Goal: Task Accomplishment & Management: Manage account settings

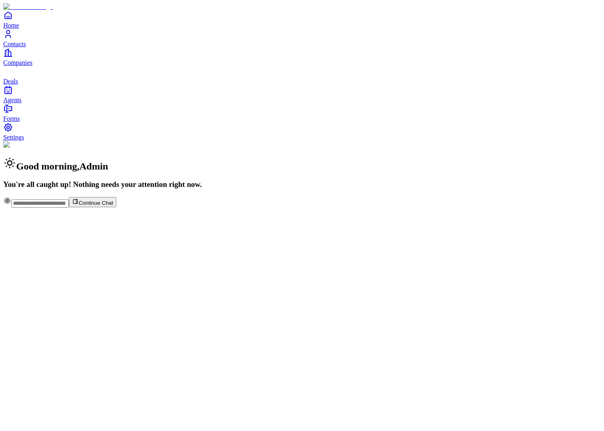
click at [48, 47] on link "Contacts" at bounding box center [301, 38] width 597 height 18
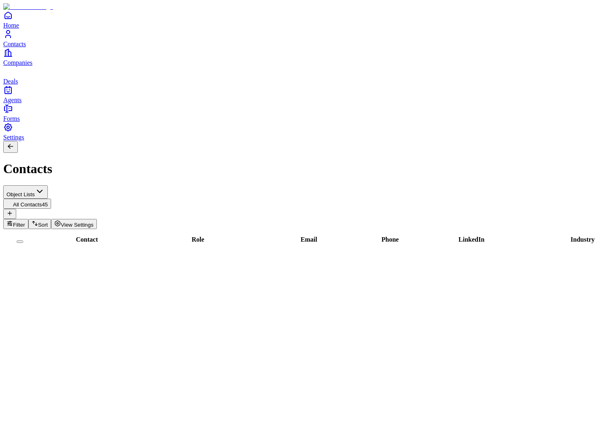
scroll to position [604, 0]
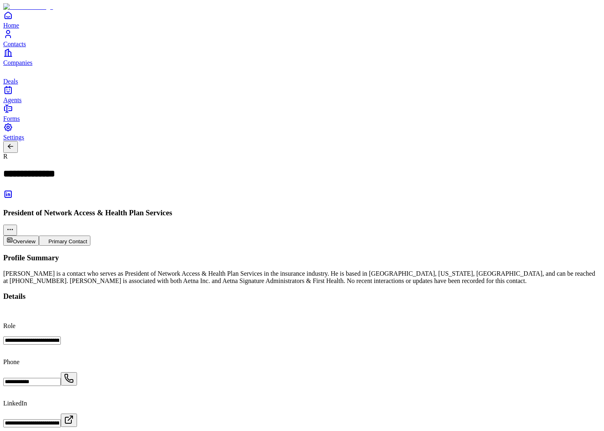
click at [18, 66] on link "Companies" at bounding box center [301, 57] width 597 height 18
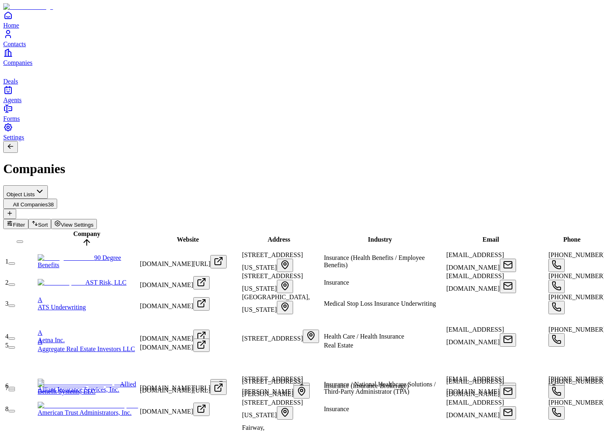
click at [93, 329] on link "A Aetna Inc." at bounding box center [88, 336] width 100 height 14
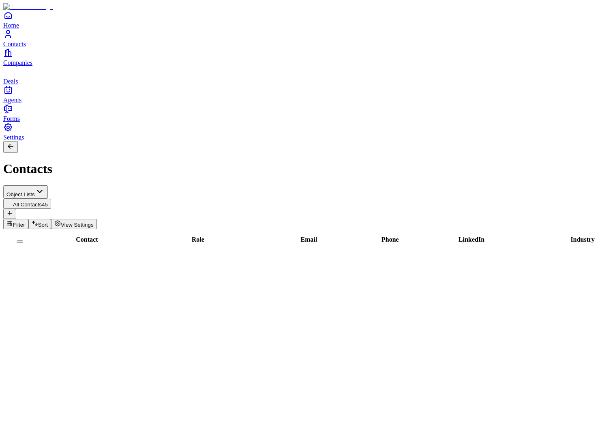
scroll to position [604, 343]
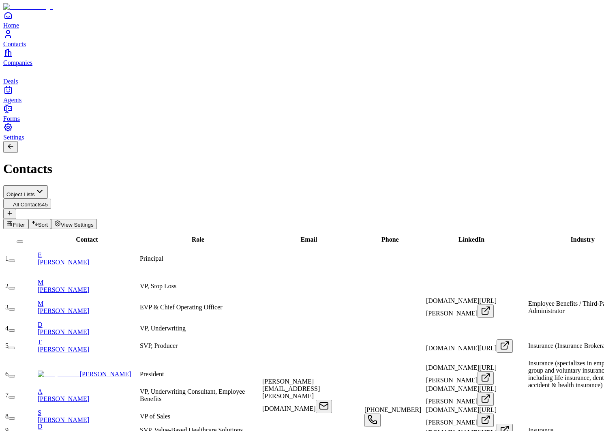
scroll to position [0, 680]
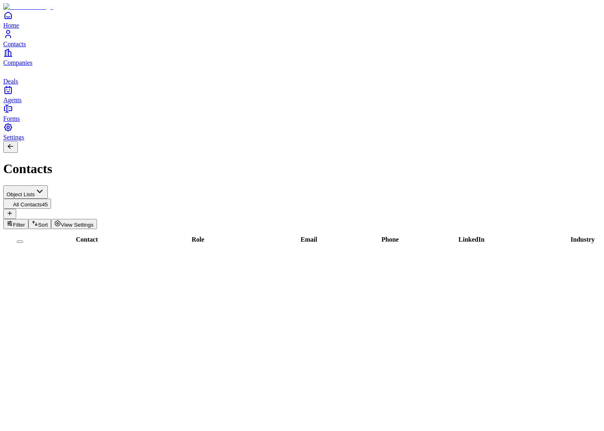
scroll to position [604, 0]
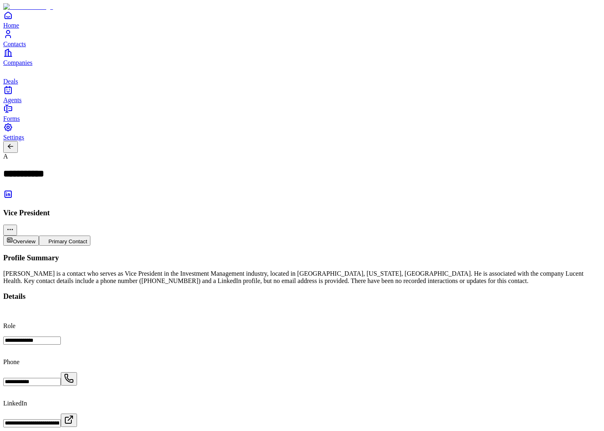
click at [295, 381] on div "**********" at bounding box center [301, 437] width 597 height 369
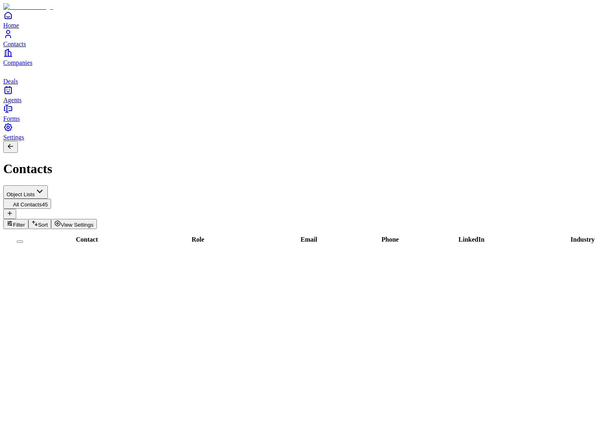
scroll to position [604, 0]
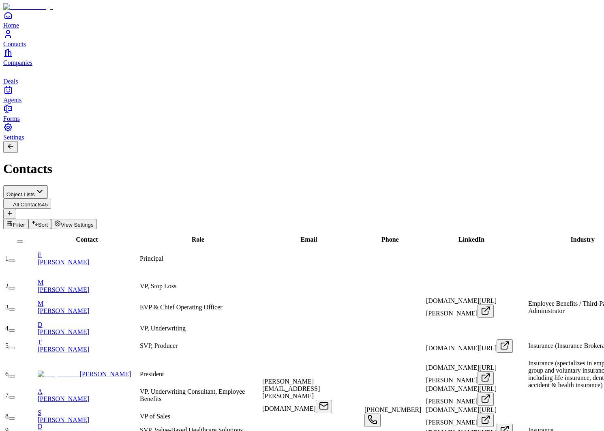
click at [555, 141] on div "Contacts" at bounding box center [301, 158] width 597 height 35
click at [97, 219] on button "View Settings" at bounding box center [74, 224] width 46 height 10
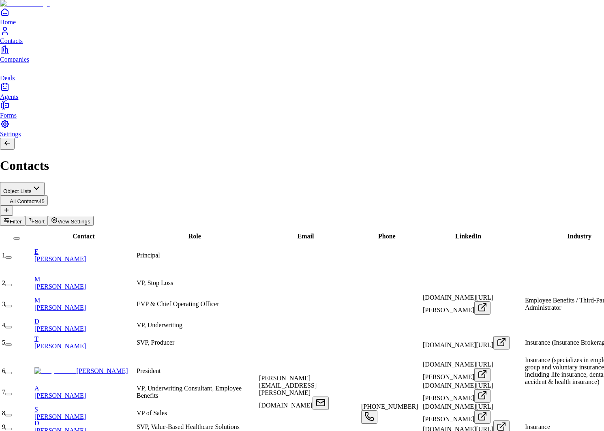
scroll to position [22, 0]
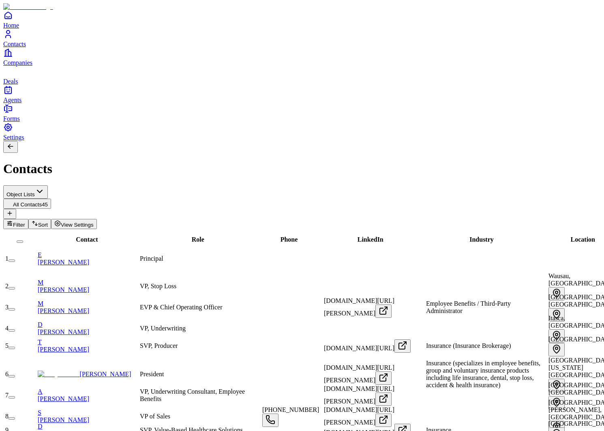
scroll to position [0, 680]
click at [94, 222] on span "View Settings" at bounding box center [77, 225] width 33 height 6
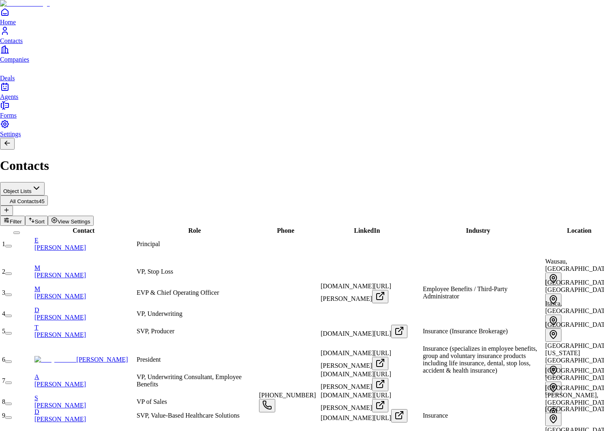
scroll to position [0, 659]
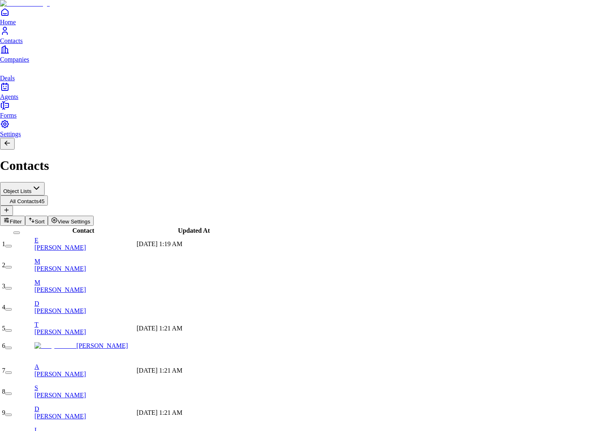
scroll to position [22, 0]
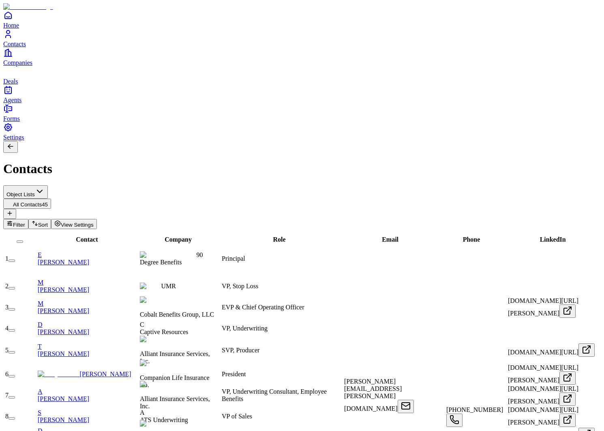
scroll to position [0, 0]
drag, startPoint x: 242, startPoint y: 78, endPoint x: 273, endPoint y: 78, distance: 30.8
click at [273, 230] on tr "Contact Company Role Email Phone LinkedIn Industry Location Created At Updated …" at bounding box center [525, 239] width 1043 height 19
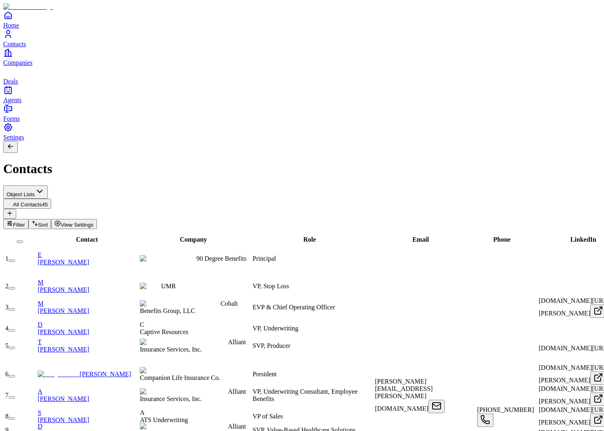
click at [301, 141] on div "Contacts" at bounding box center [301, 158] width 597 height 35
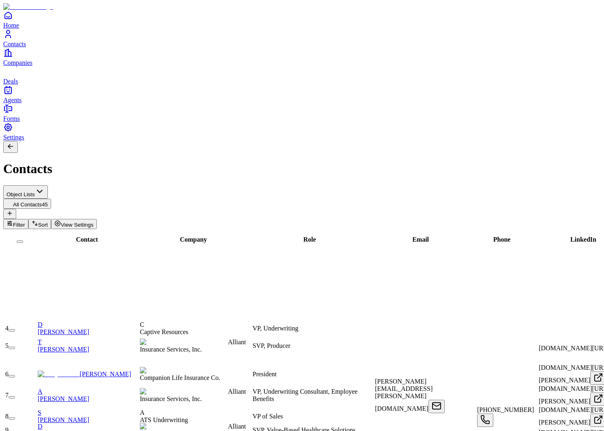
scroll to position [0, 321]
